Goal: Task Accomplishment & Management: Complete application form

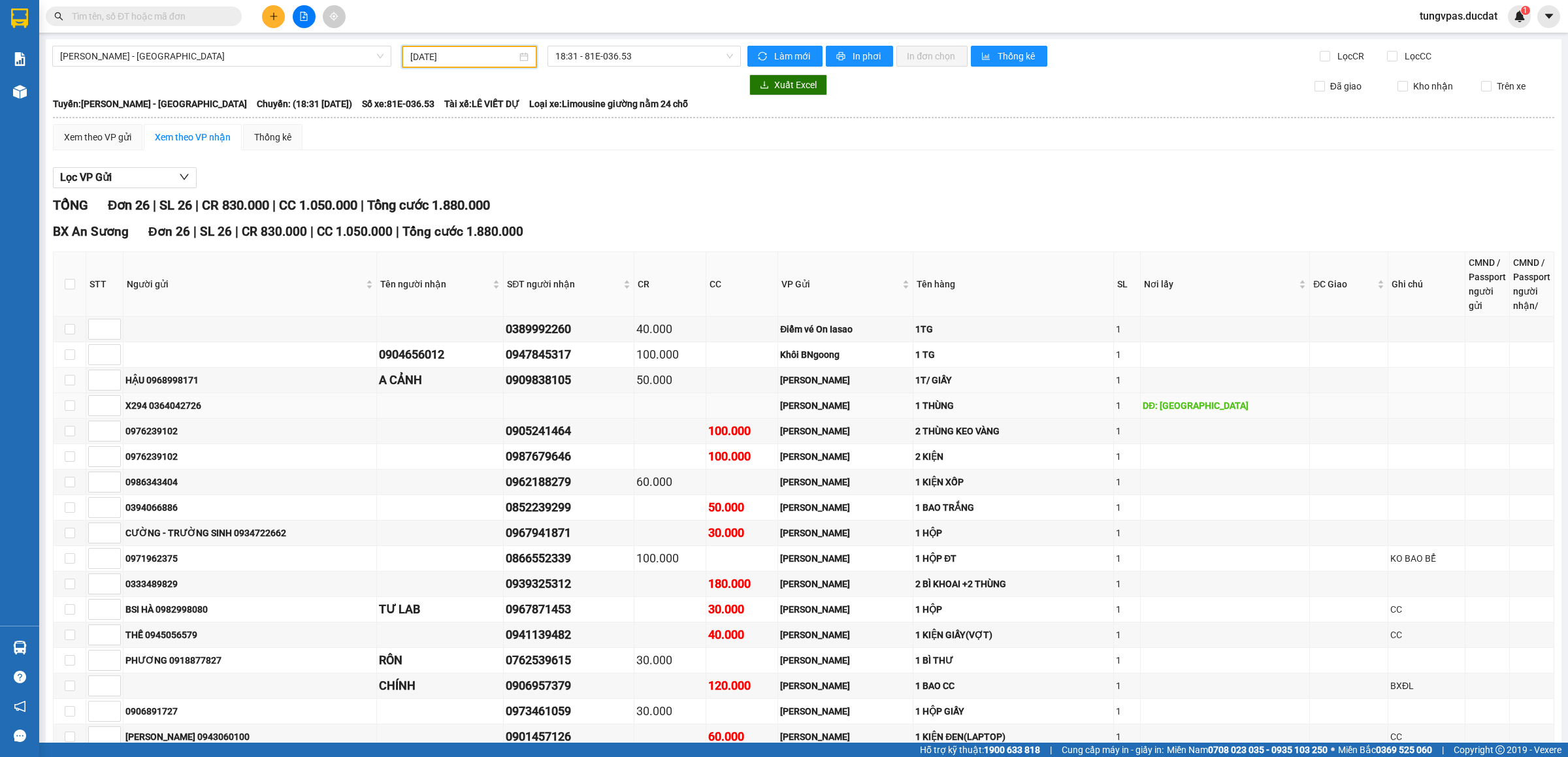
scroll to position [330, 0]
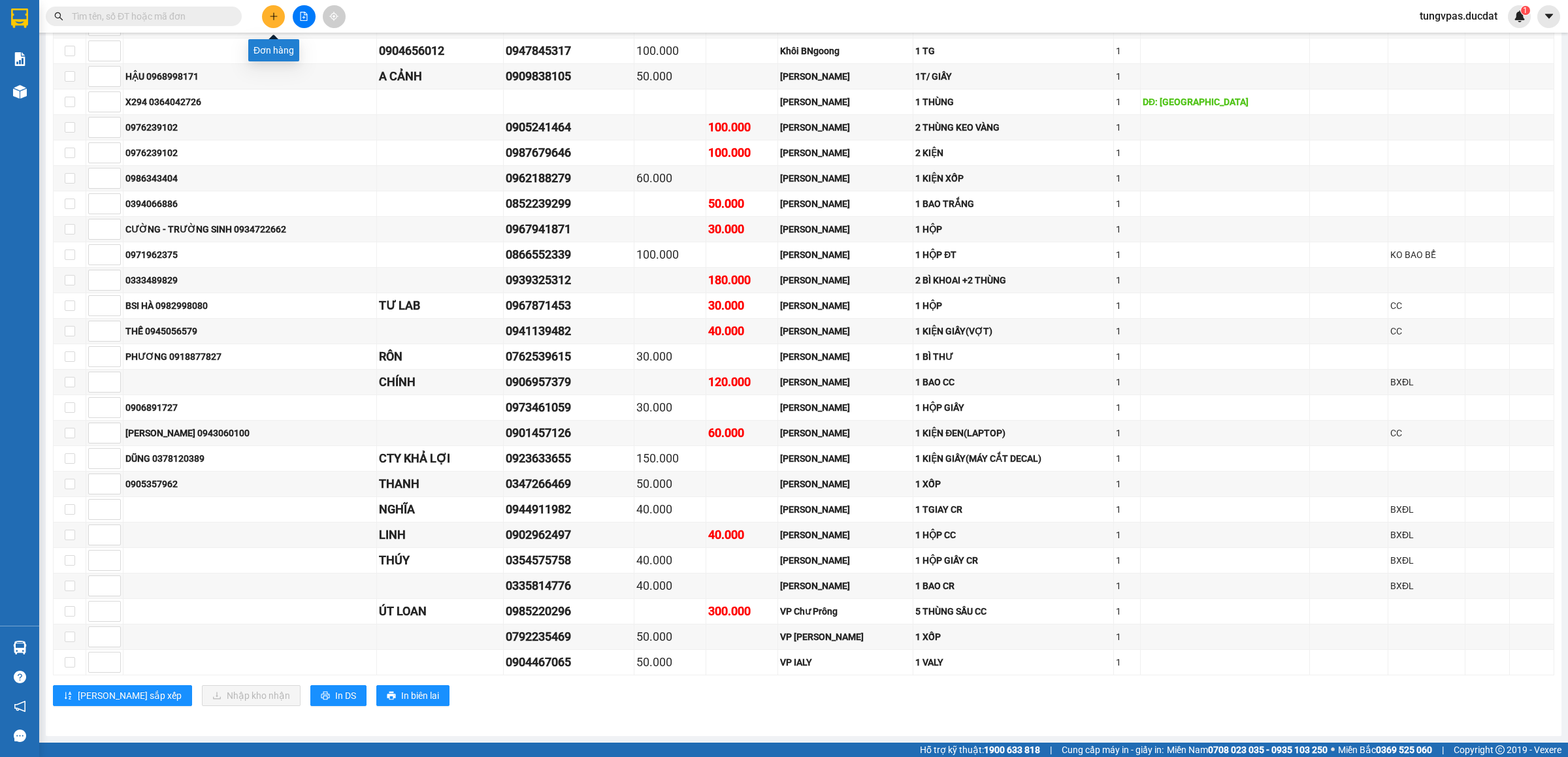
click at [267, 9] on button at bounding box center [273, 16] width 23 height 23
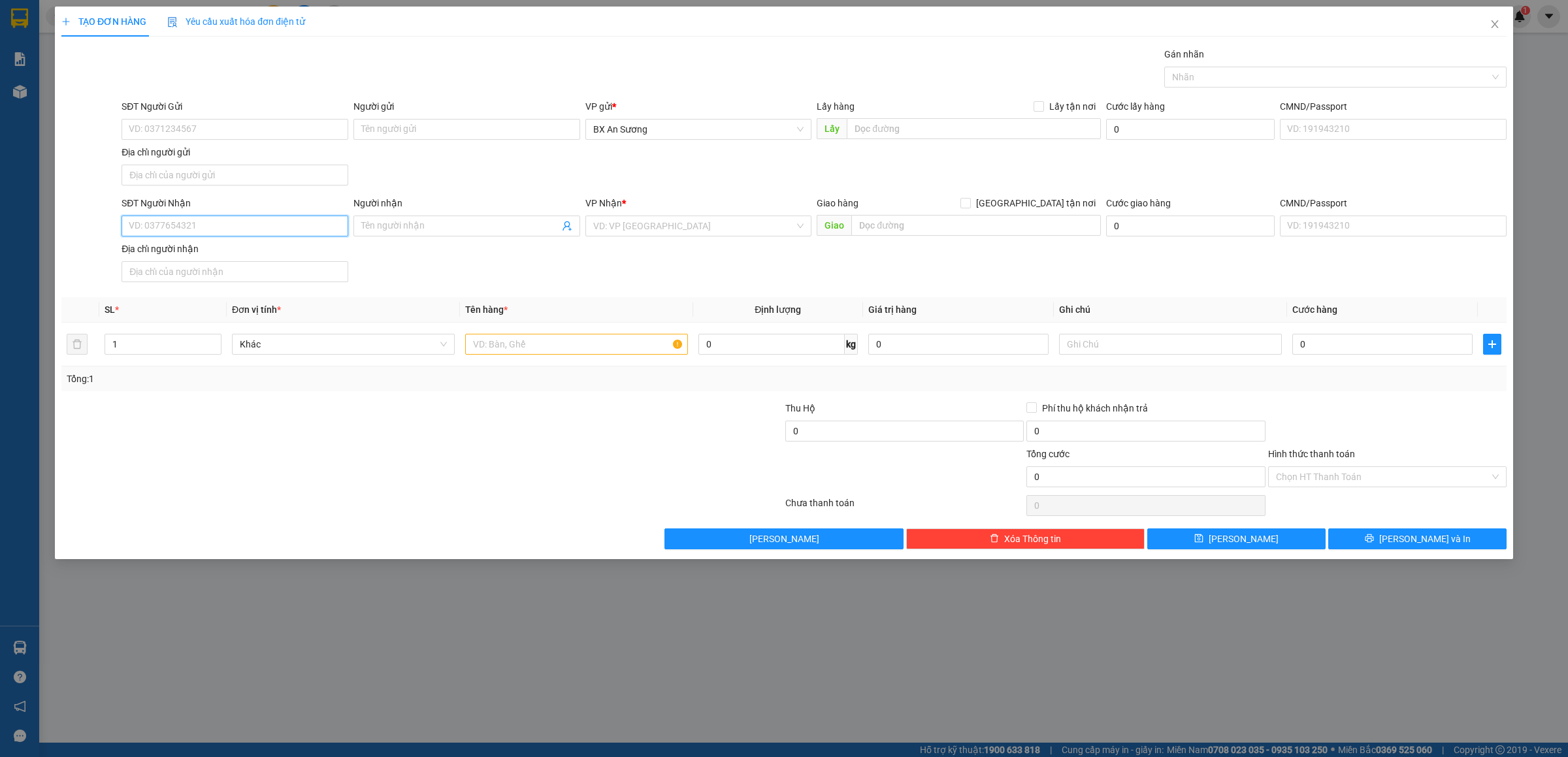
click at [258, 227] on input "SĐT Người Nhận" at bounding box center [234, 226] width 227 height 21
type input "0983445162"
click at [694, 227] on input "search" at bounding box center [694, 226] width 202 height 20
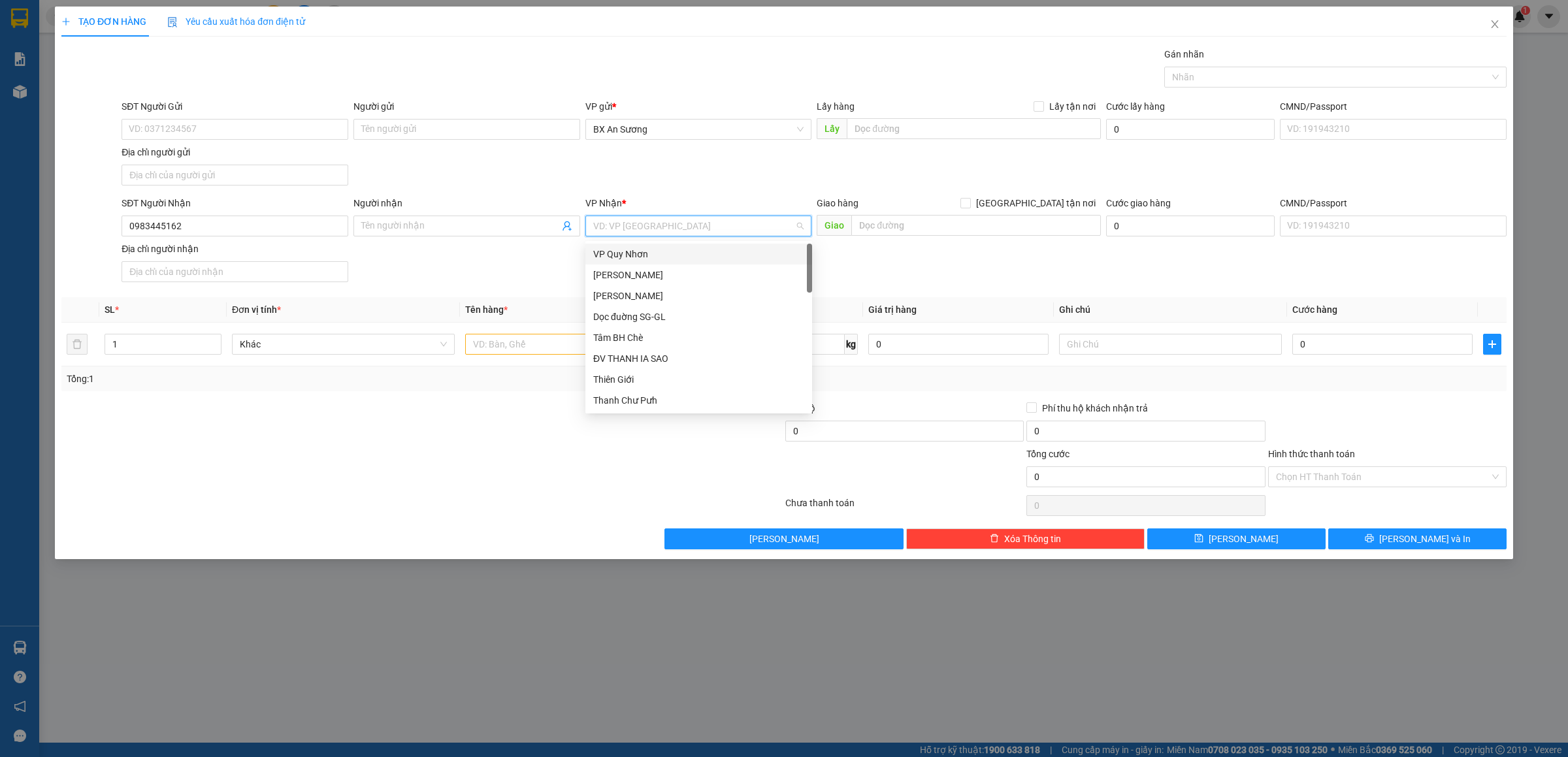
type input "E"
type input "DAK"
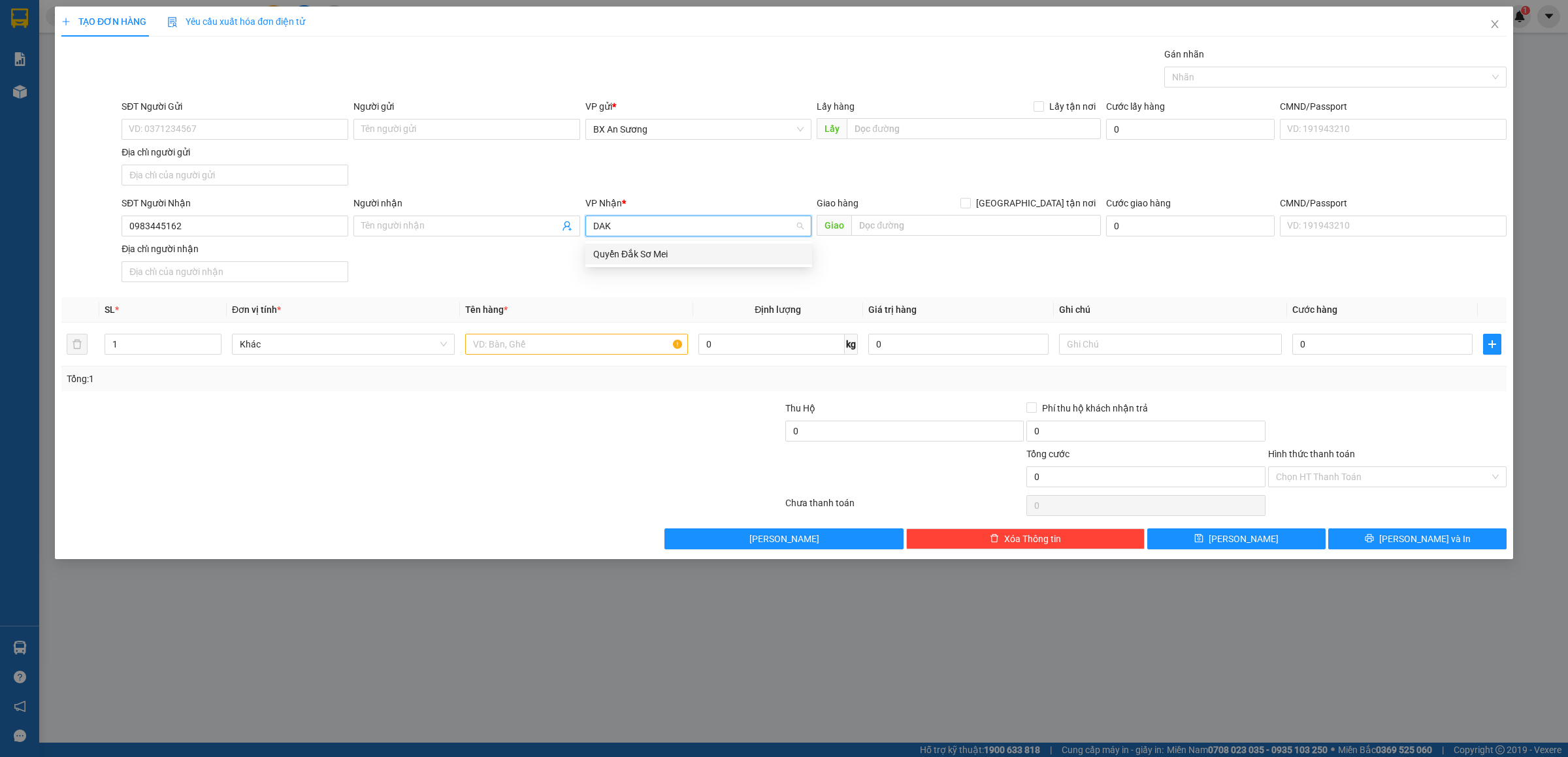
click at [702, 251] on div "Quyển Đắk Sơ Mei" at bounding box center [699, 254] width 211 height 15
click at [623, 341] on input "text" at bounding box center [576, 344] width 223 height 21
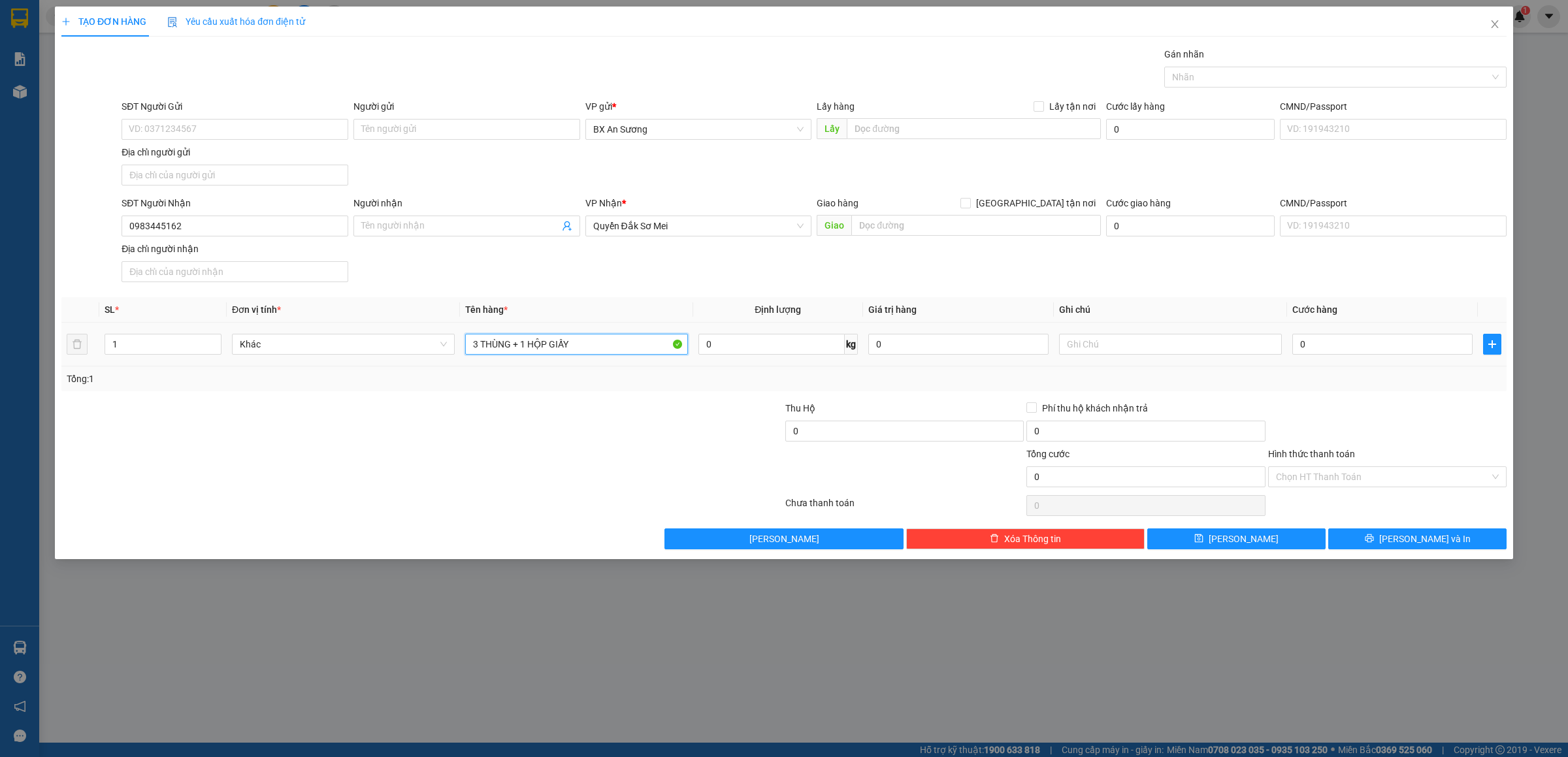
type input "3 THÙNG + 1 HỘP GIẤY"
type input "1"
type input "18"
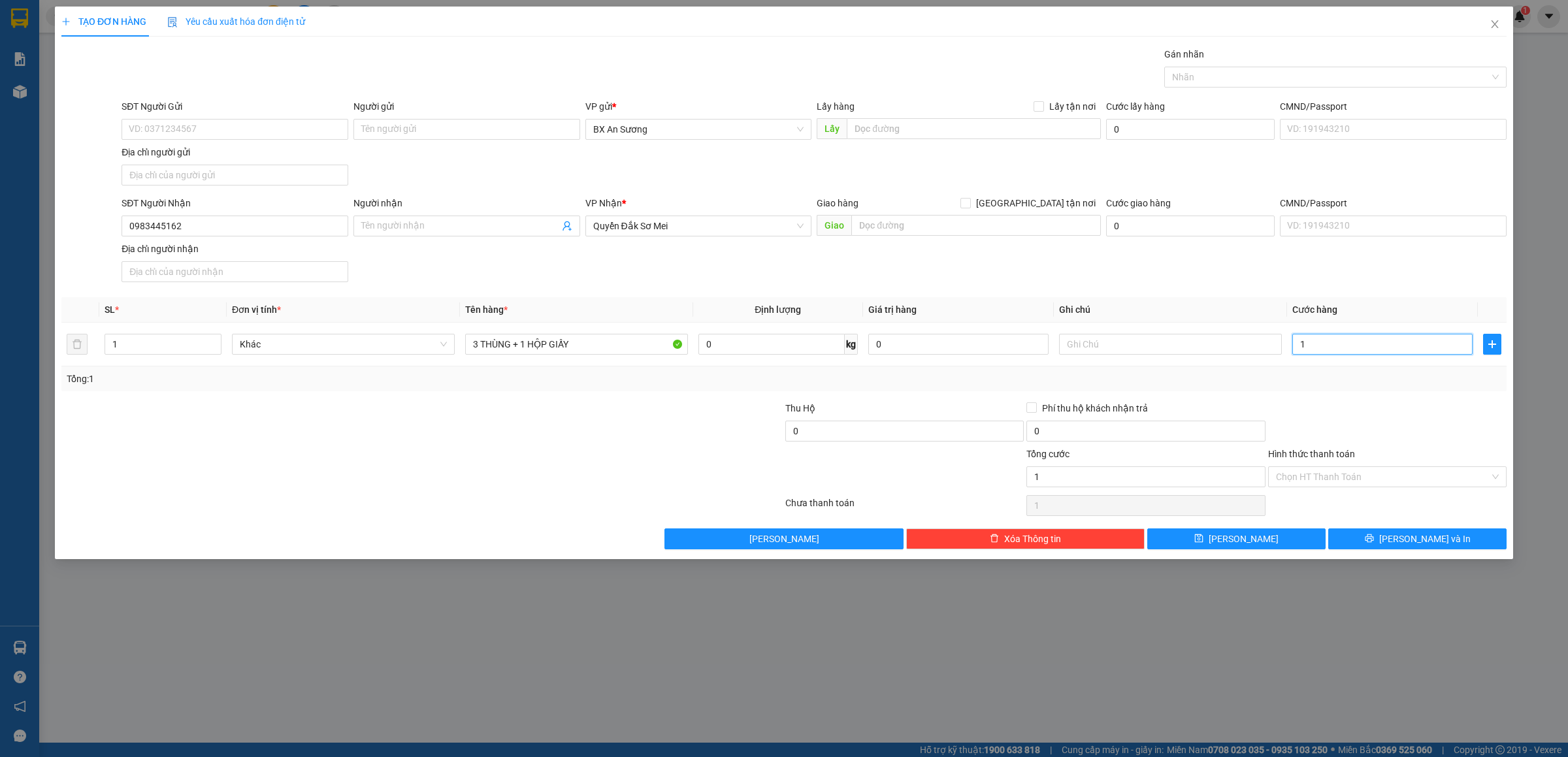
type input "18"
type input "180"
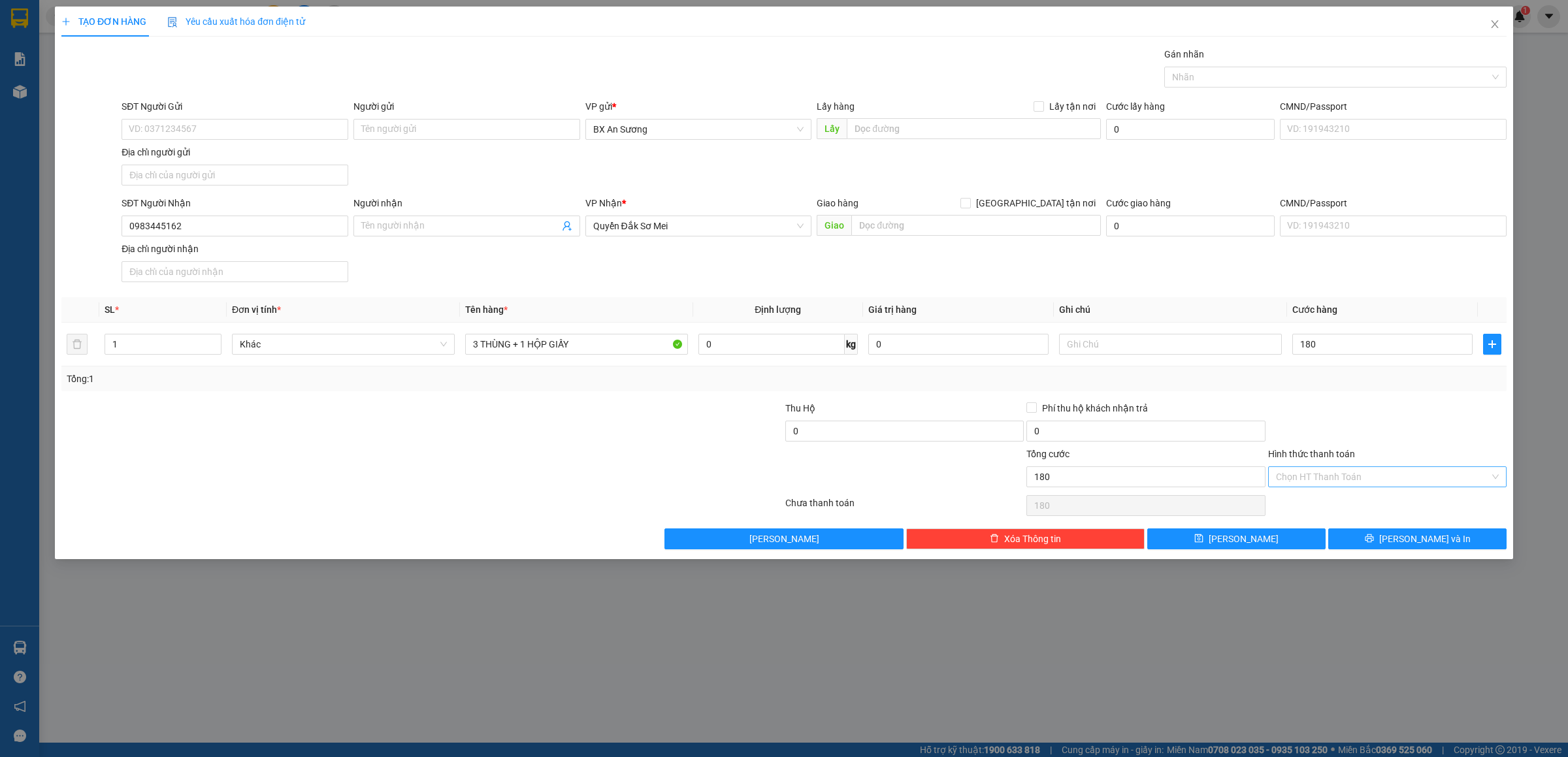
type input "180.000"
click at [1382, 473] on input "Hình thức thanh toán" at bounding box center [1383, 476] width 214 height 20
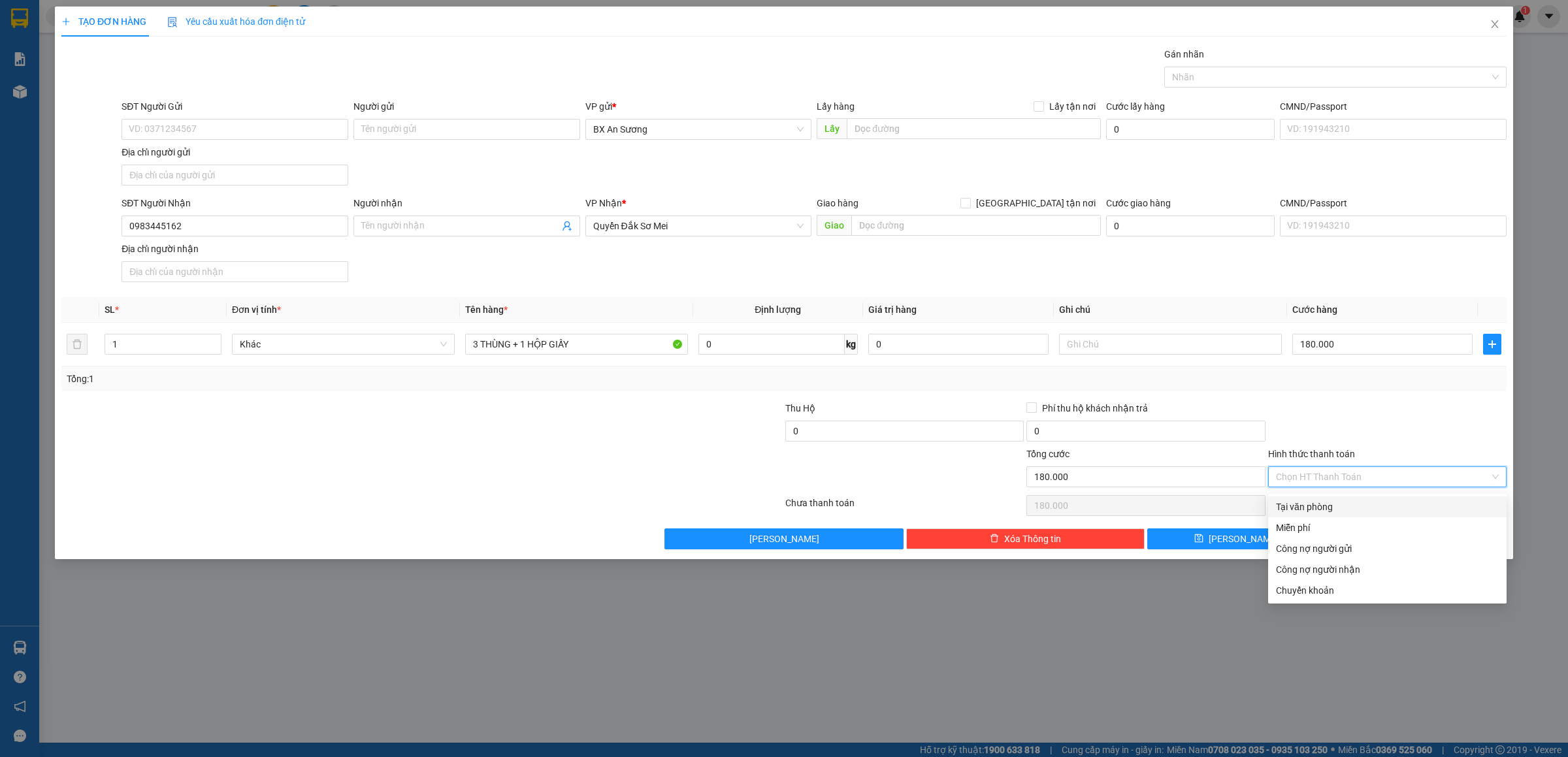
click at [1341, 501] on div "Tại văn phòng" at bounding box center [1387, 506] width 223 height 15
type input "0"
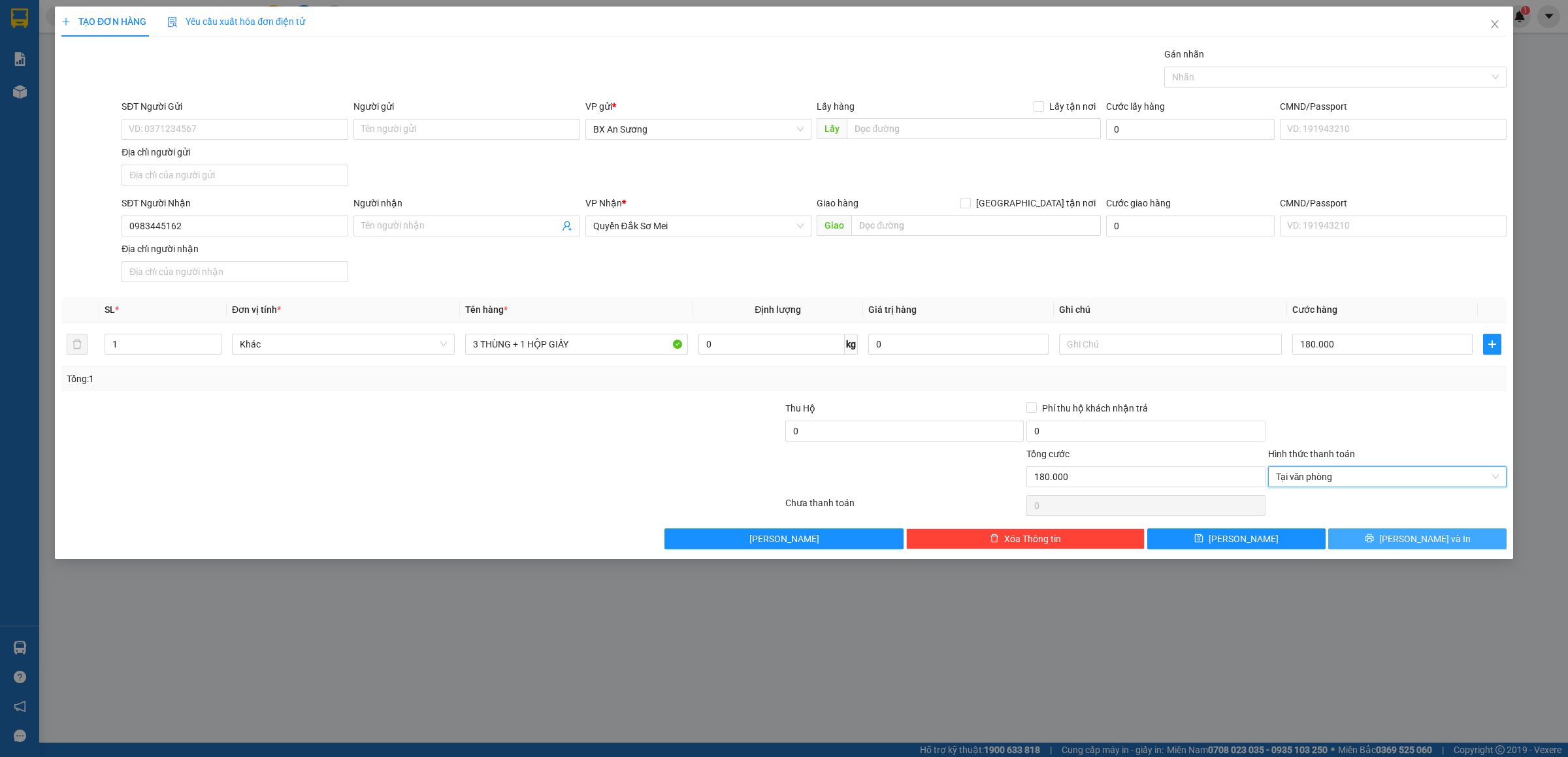
click at [1418, 541] on span "[PERSON_NAME] và In" at bounding box center [1425, 538] width 91 height 15
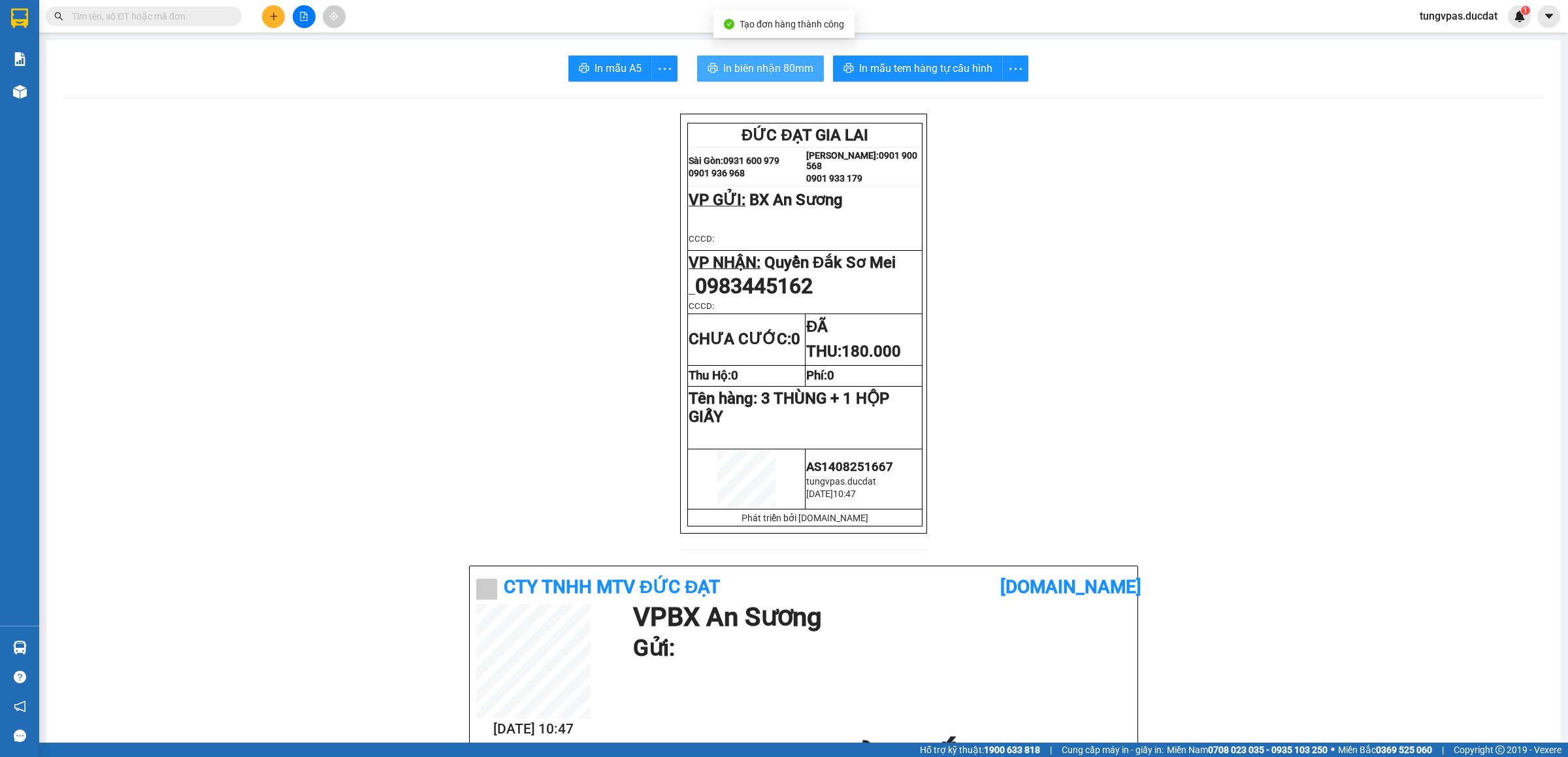
click at [775, 58] on button "In biên nhận 80mm" at bounding box center [760, 68] width 127 height 26
drag, startPoint x: 775, startPoint y: 61, endPoint x: 955, endPoint y: 59, distance: 180.0
click at [955, 59] on div "In mẫu tem hàng tự cấu hình" at bounding box center [930, 68] width 196 height 26
click at [961, 66] on span "In mẫu tem hàng tự cấu hình" at bounding box center [925, 68] width 134 height 16
click at [271, 17] on icon "plus" at bounding box center [273, 16] width 9 height 9
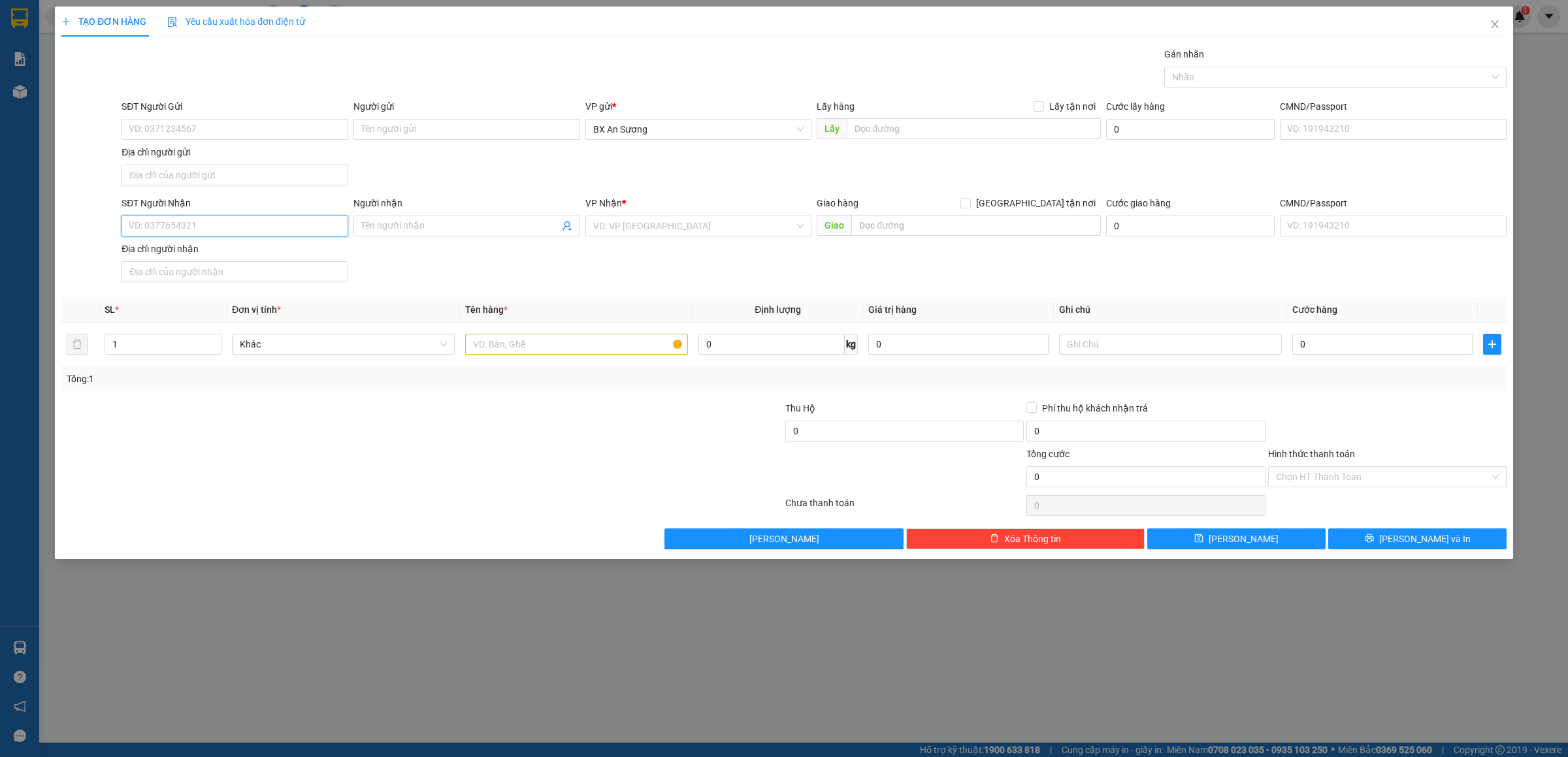
click at [258, 222] on input "SĐT Người Nhận" at bounding box center [234, 226] width 227 height 21
click at [287, 258] on div "0938105710" at bounding box center [234, 254] width 211 height 15
type input "0938105710"
click at [559, 350] on input "text" at bounding box center [576, 344] width 223 height 21
type input "1 KIỆN GIẤY DỄ VỠ"
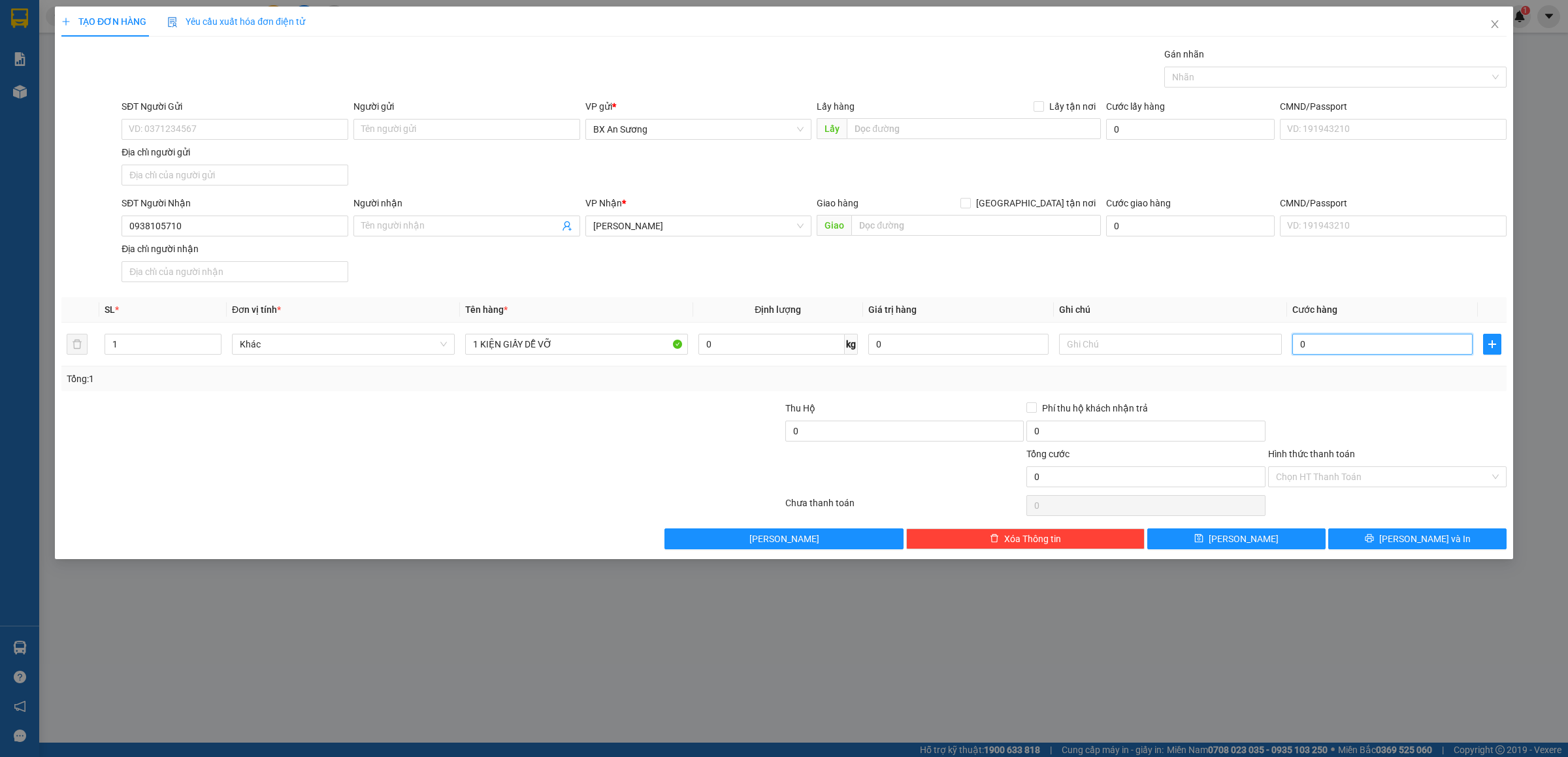
type input "1"
type input "10"
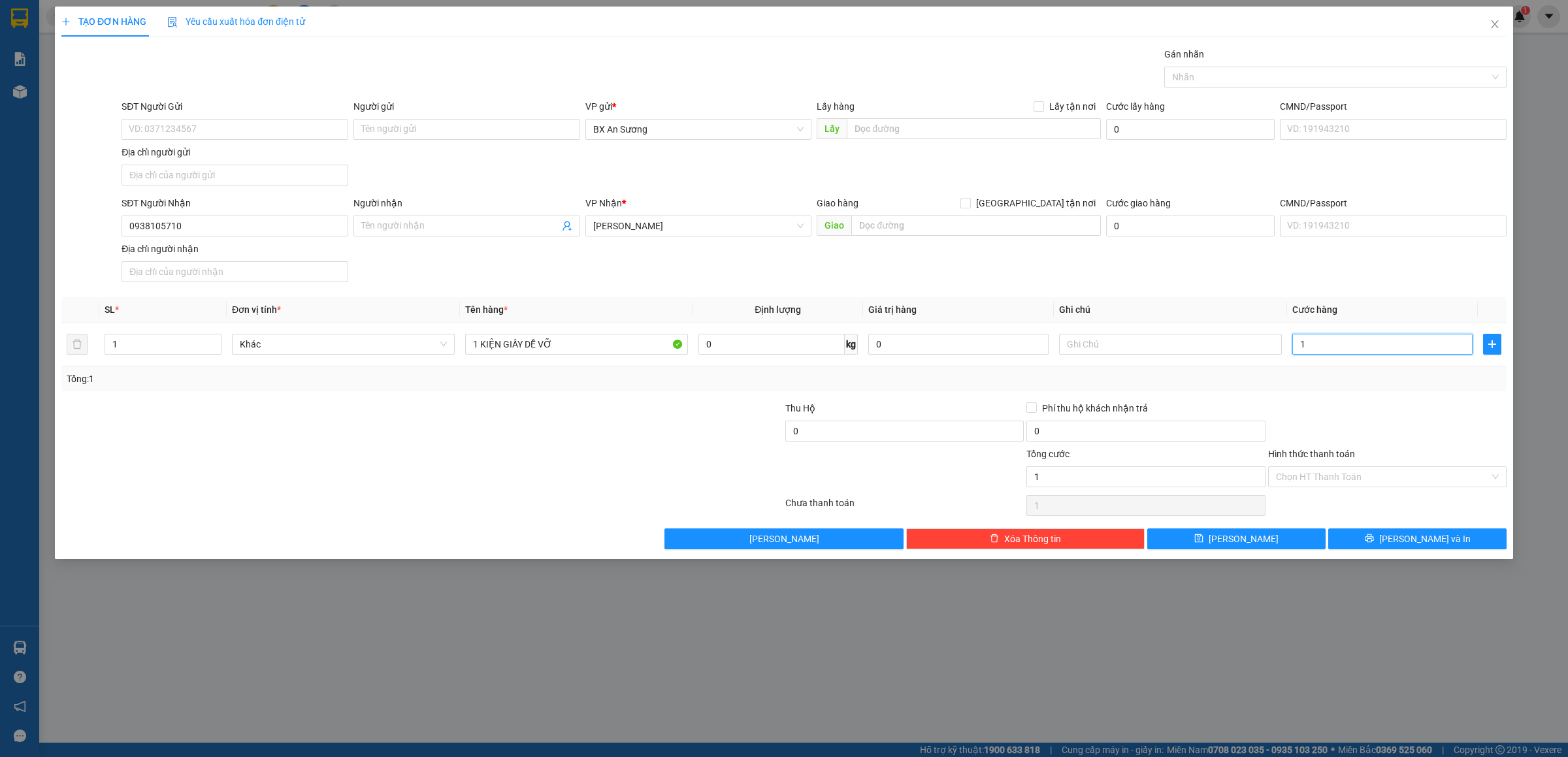
type input "10"
type input "100"
type input "100.000"
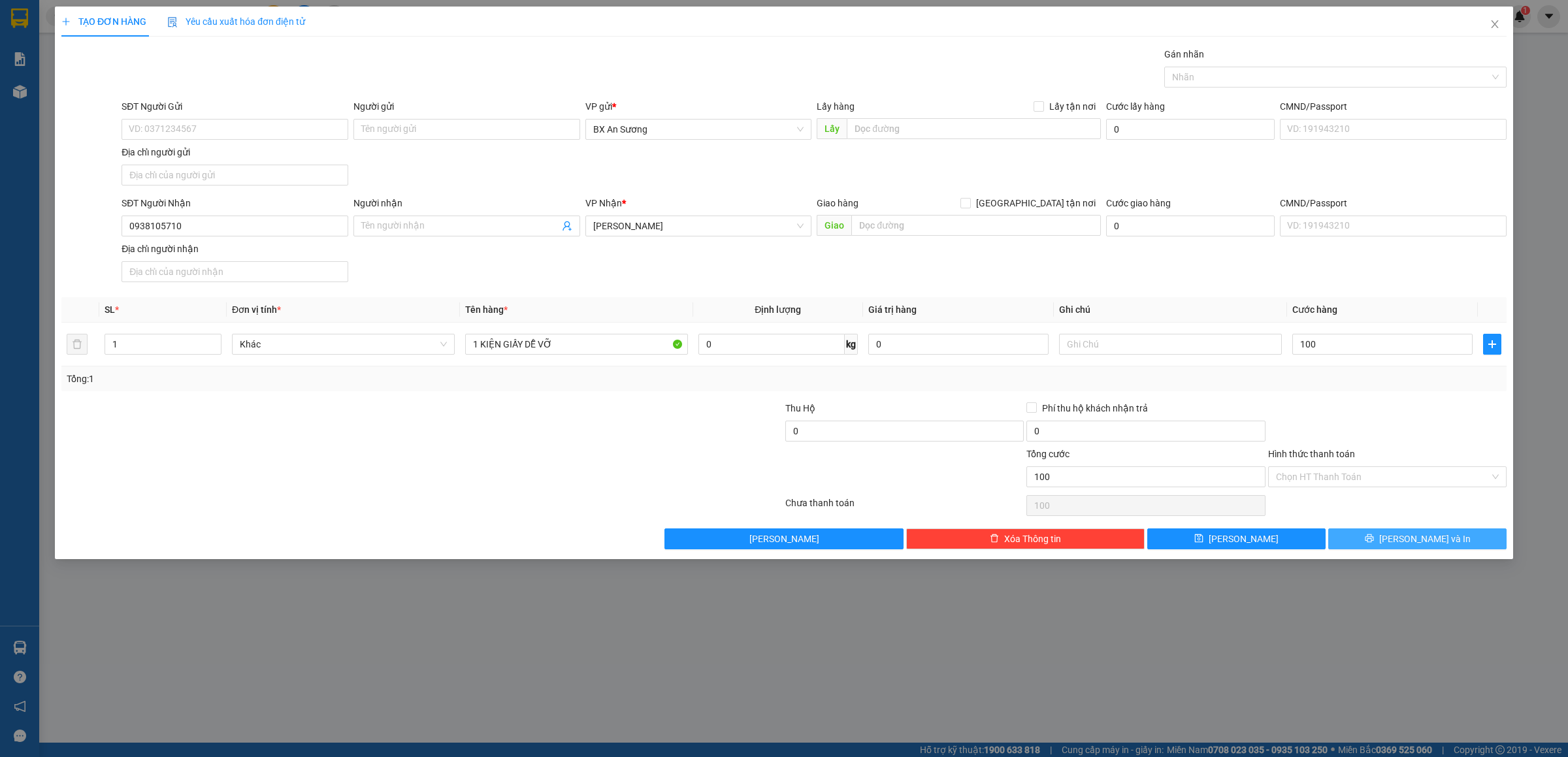
type input "100.000"
click at [1384, 539] on button "[PERSON_NAME] và In" at bounding box center [1417, 539] width 178 height 21
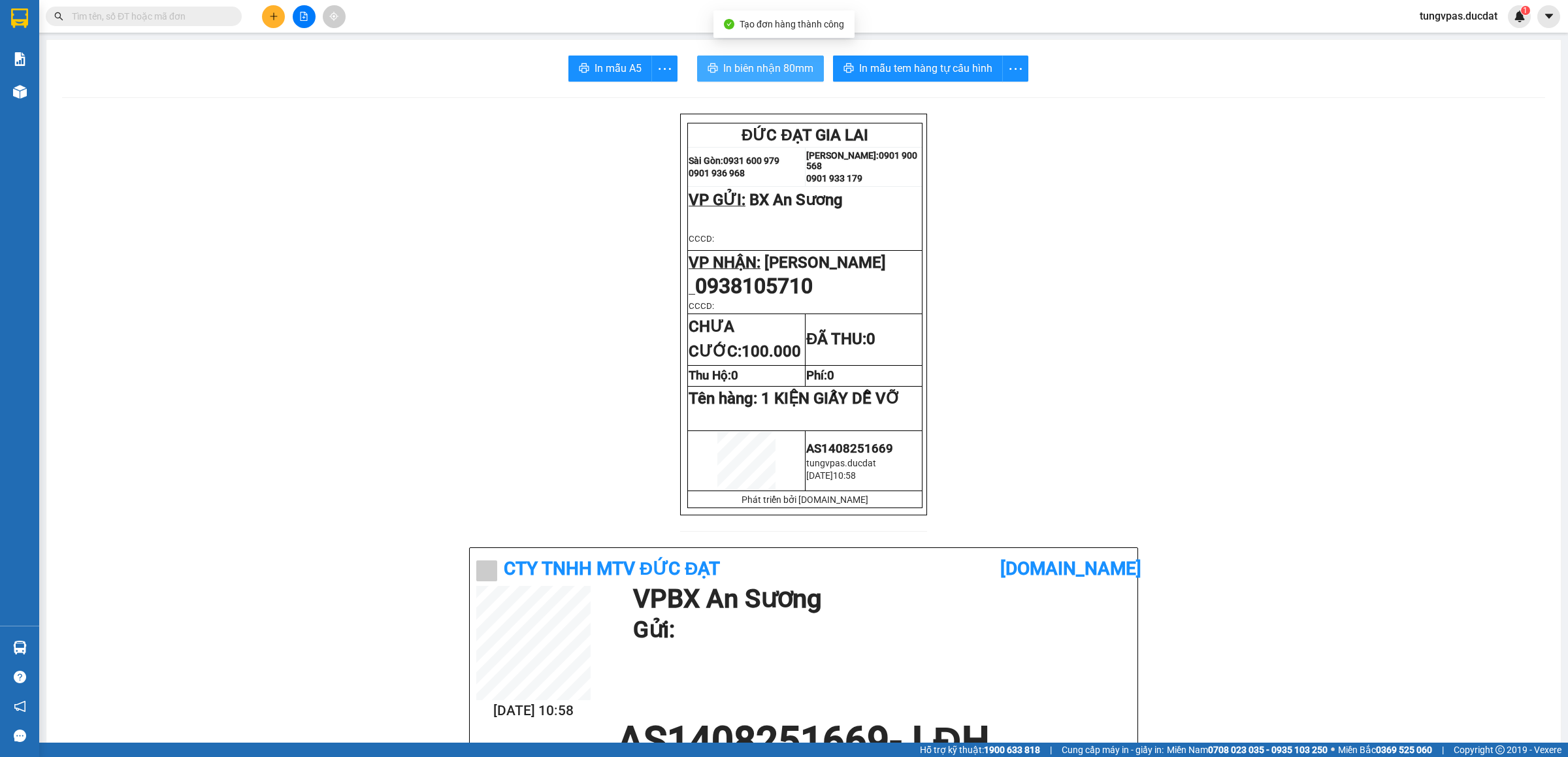
click at [757, 59] on button "In biên nhận 80mm" at bounding box center [760, 68] width 127 height 26
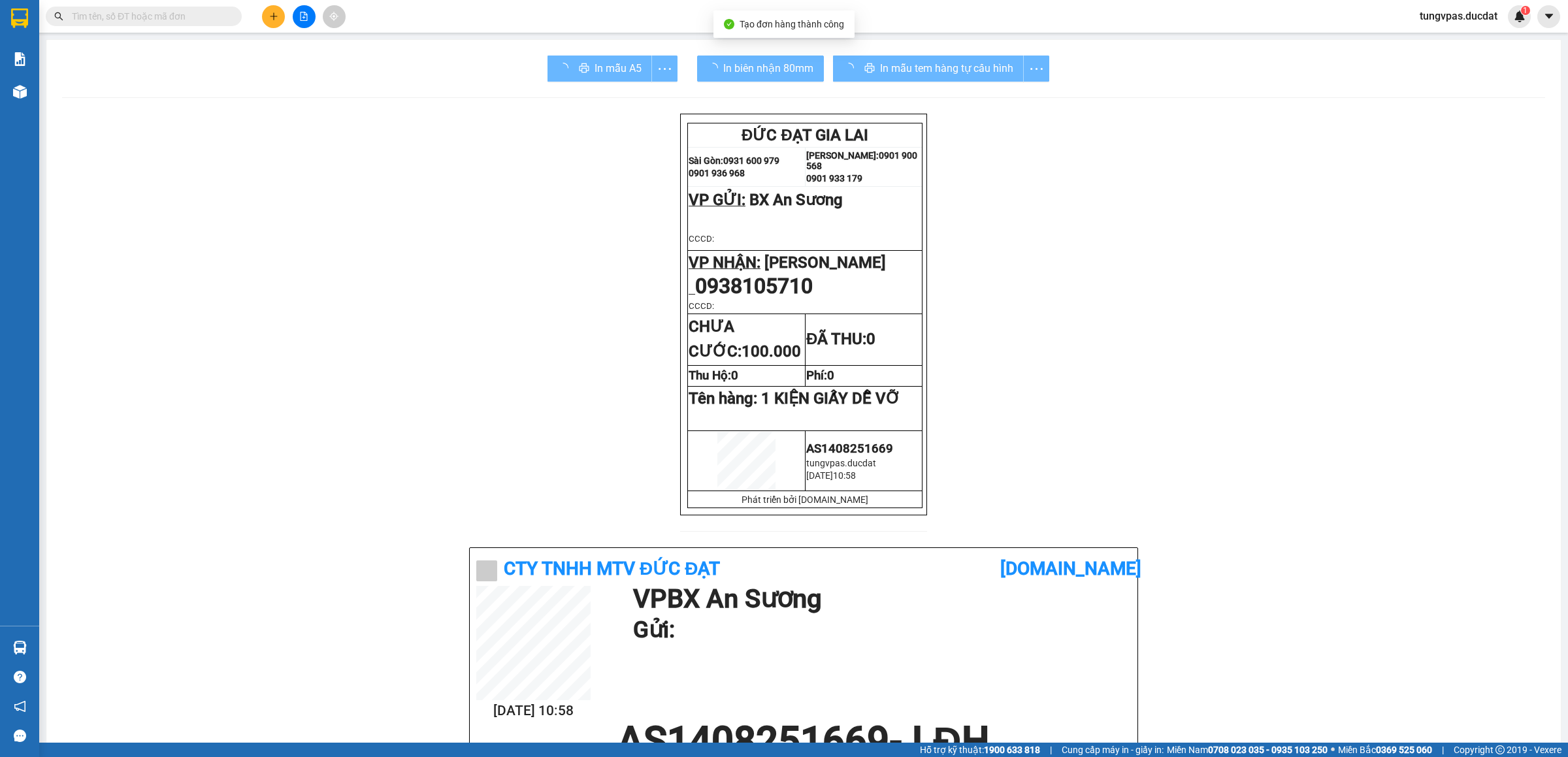
click at [963, 73] on span "In mẫu tem hàng tự cấu hình" at bounding box center [946, 68] width 134 height 16
